Goal: Navigation & Orientation: Understand site structure

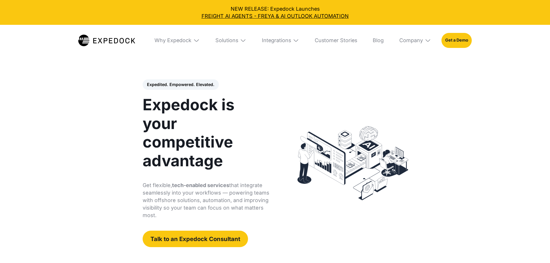
select select
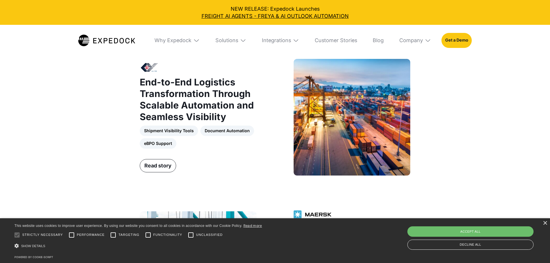
scroll to position [606, 0]
drag, startPoint x: 543, startPoint y: 224, endPoint x: 545, endPoint y: 220, distance: 4.0
click at [545, 220] on div "× This website uses cookies to improve user experience. By using our website yo…" at bounding box center [275, 240] width 550 height 45
click at [546, 223] on div "×" at bounding box center [545, 223] width 4 height 4
